Goal: Use online tool/utility

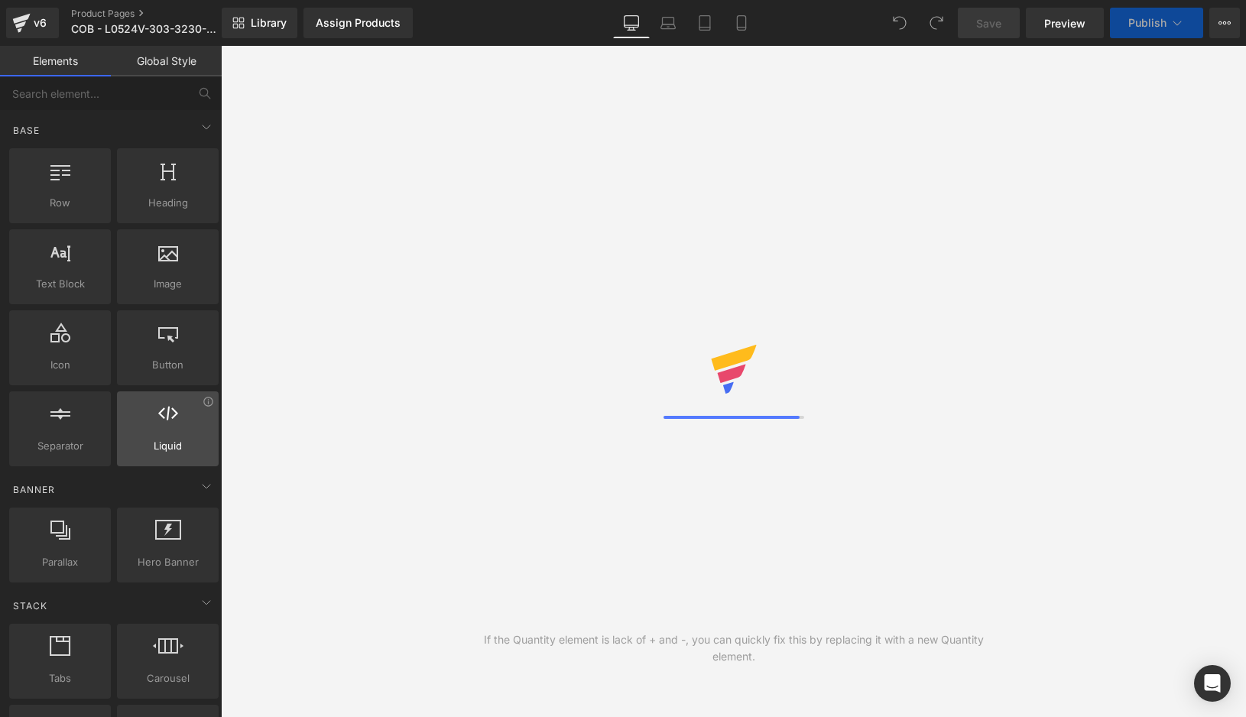
click at [174, 436] on div at bounding box center [168, 421] width 92 height 34
click at [164, 427] on div at bounding box center [168, 421] width 92 height 34
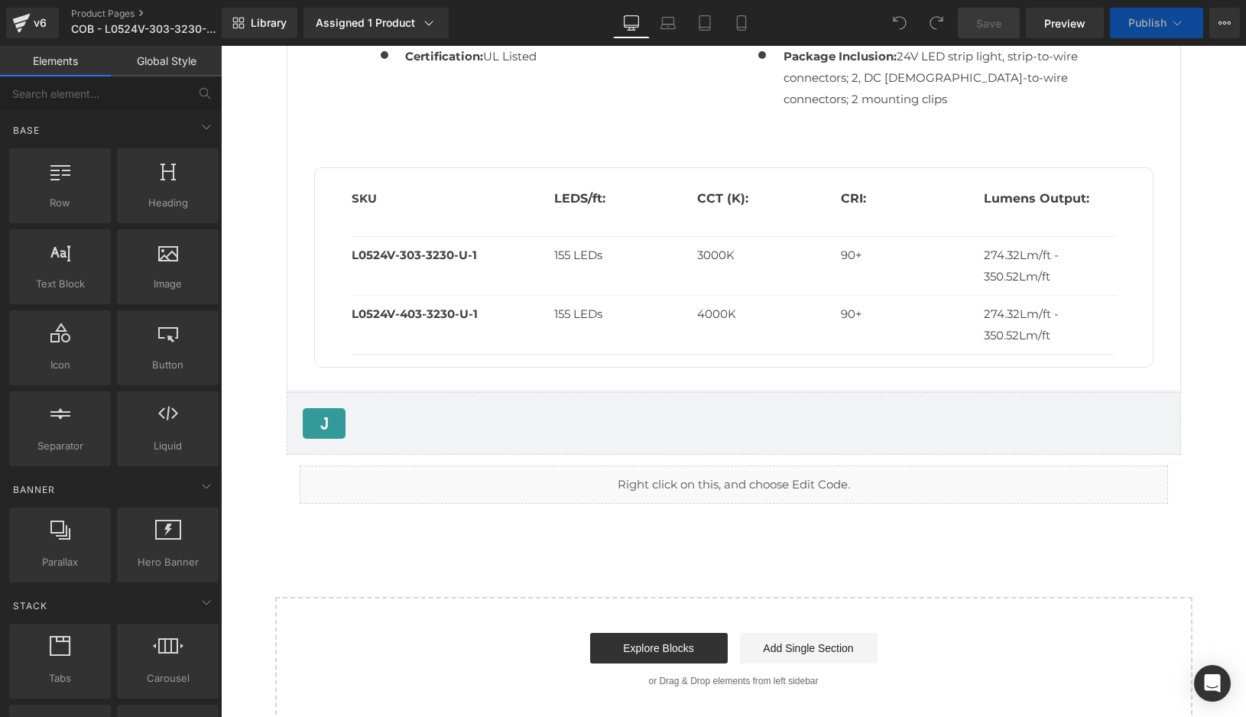
scroll to position [1889, 0]
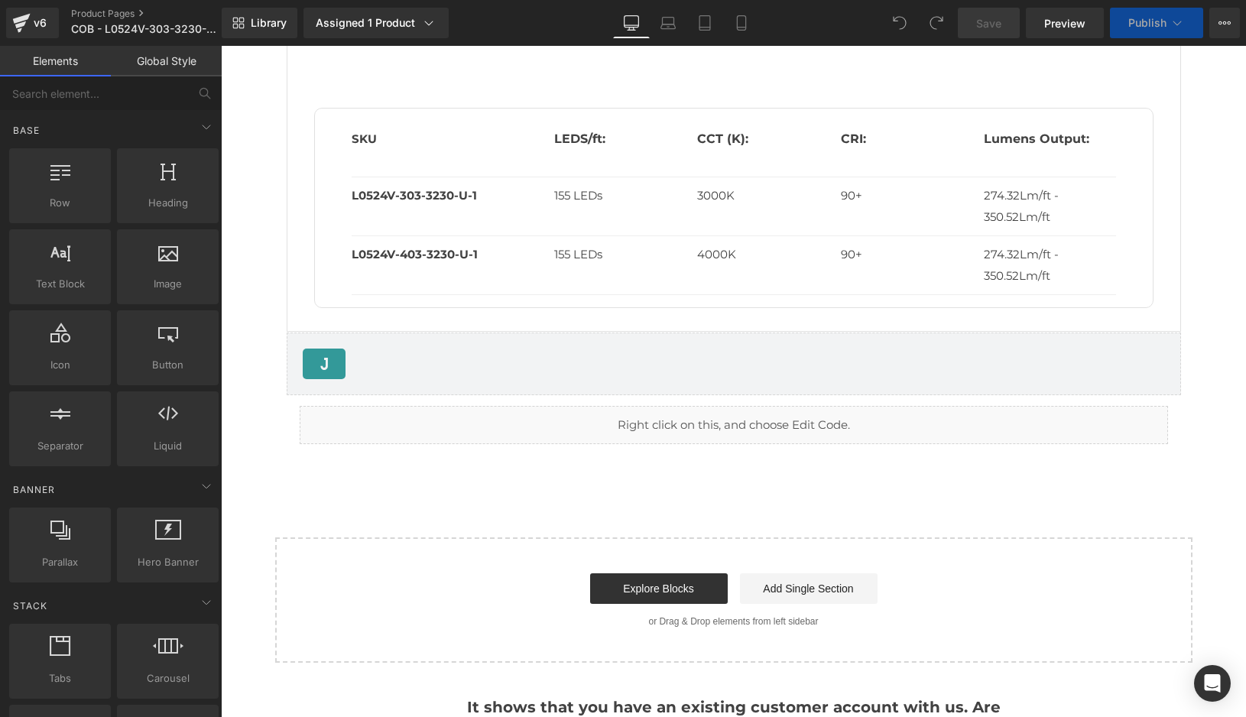
click at [764, 434] on div "Liquid" at bounding box center [734, 425] width 868 height 38
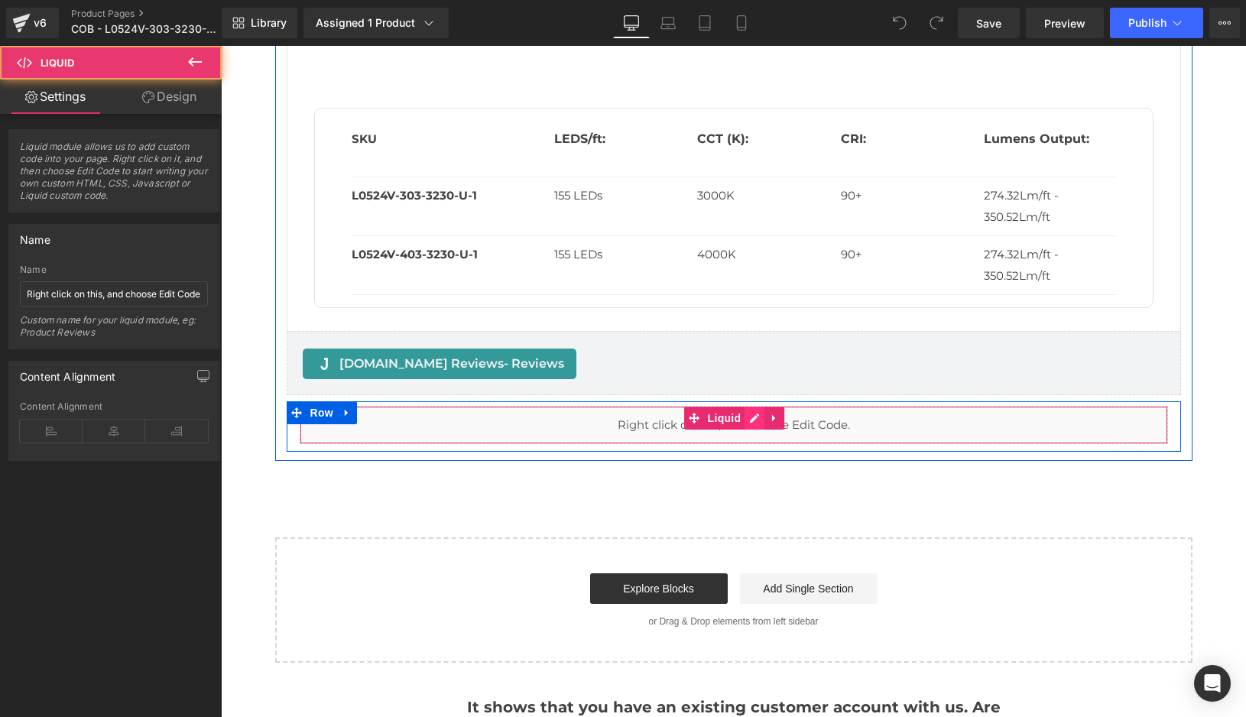
click at [751, 417] on div "Liquid" at bounding box center [734, 425] width 868 height 38
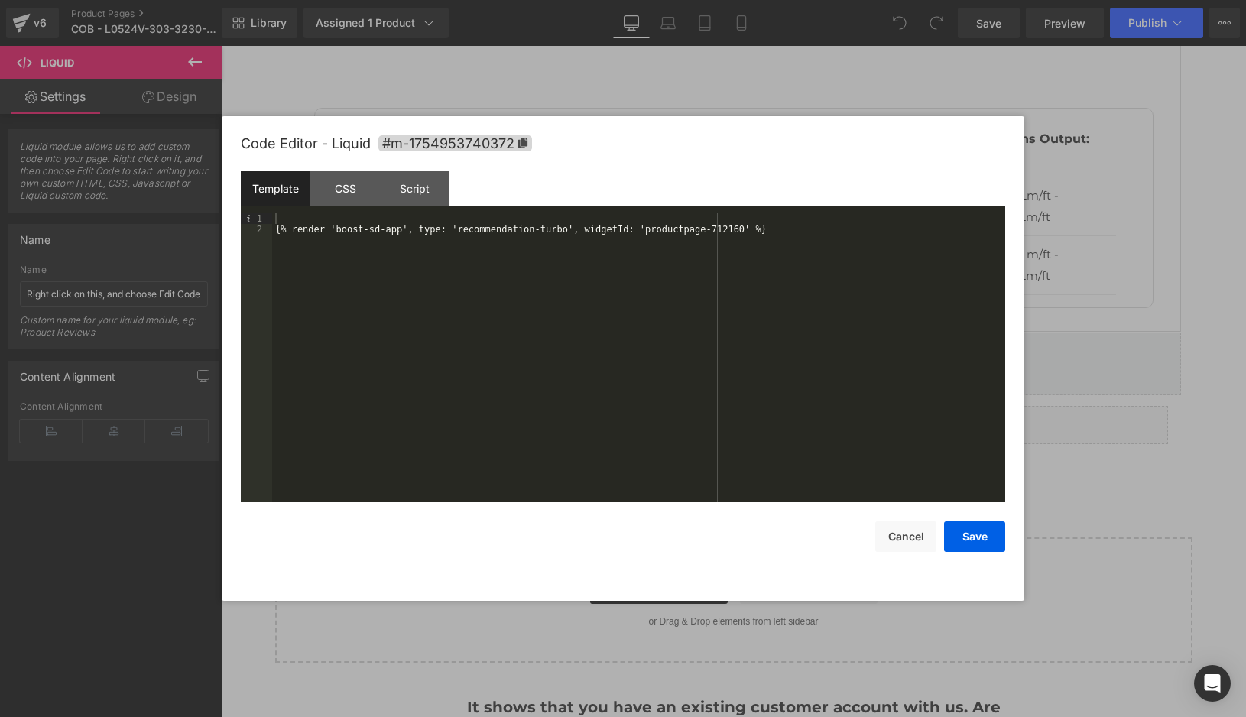
click at [783, 230] on div "{% render 'boost-sd-app', type: 'recommendation-turbo', widgetId: 'productpage-…" at bounding box center [638, 368] width 733 height 310
